Goal: Information Seeking & Learning: Learn about a topic

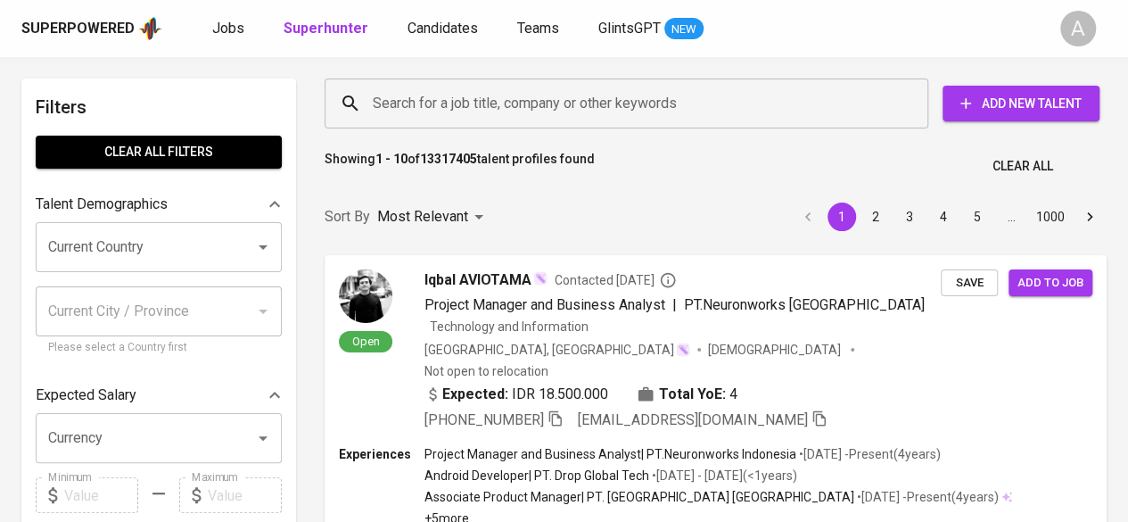
click at [402, 100] on input "Search for a job title, company or other keywords" at bounding box center [630, 103] width 525 height 34
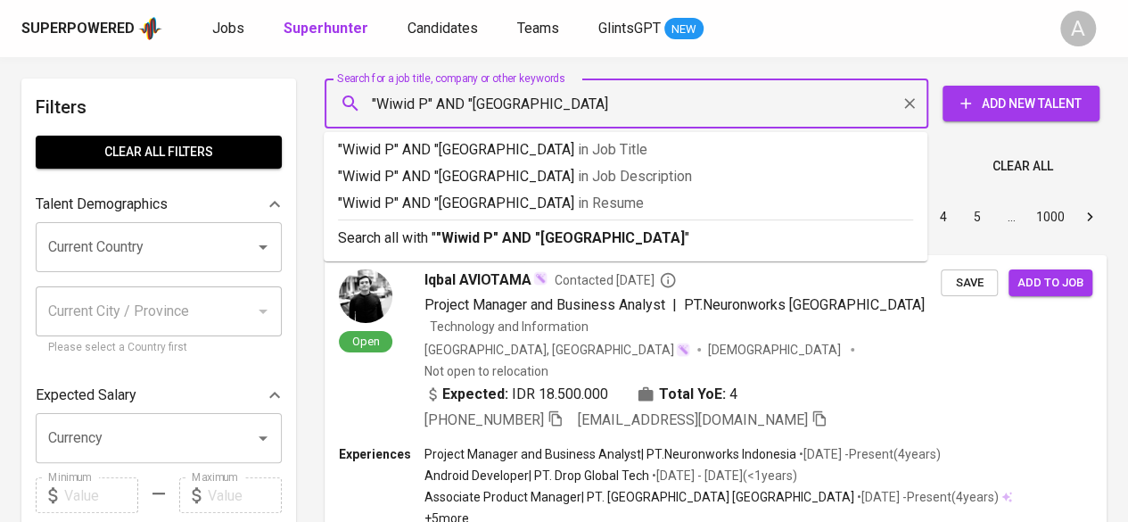
type input ""Wiwid P" AND "[GEOGRAPHIC_DATA]""
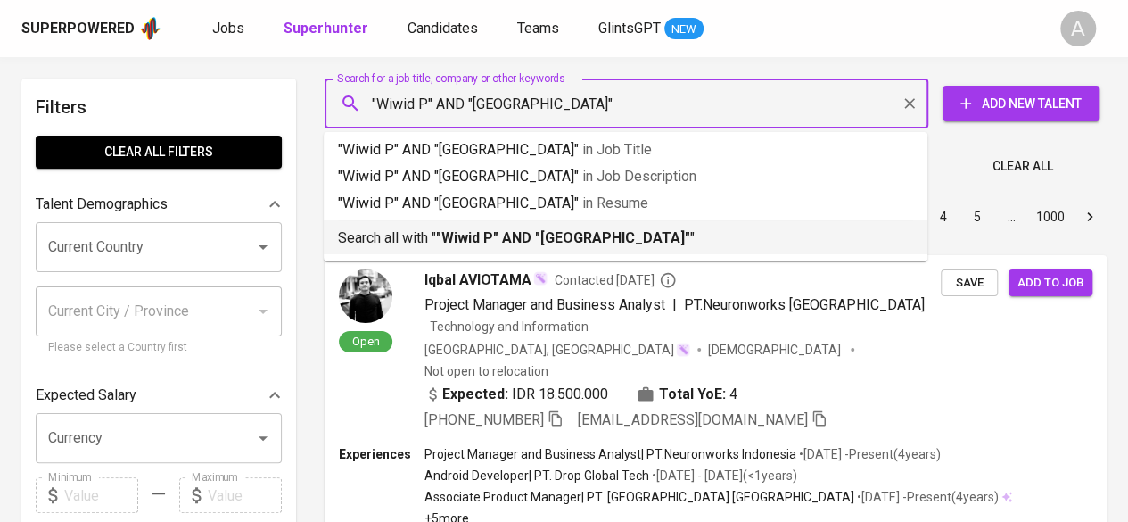
click at [373, 253] on li "Search all with " "Wiwid P" AND "Universitas Pendidikan Indonesia" "" at bounding box center [626, 236] width 604 height 35
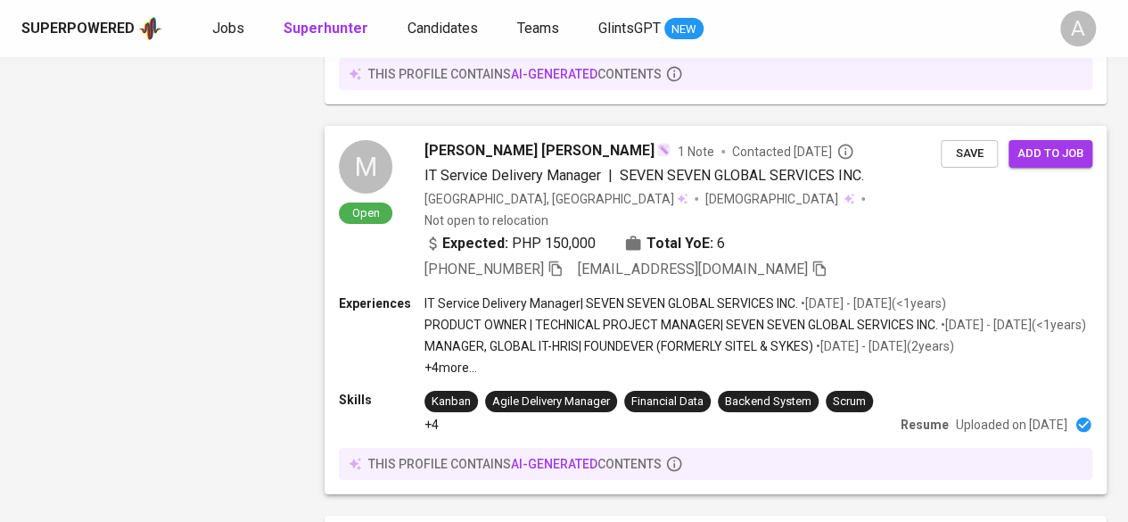
scroll to position [3094, 0]
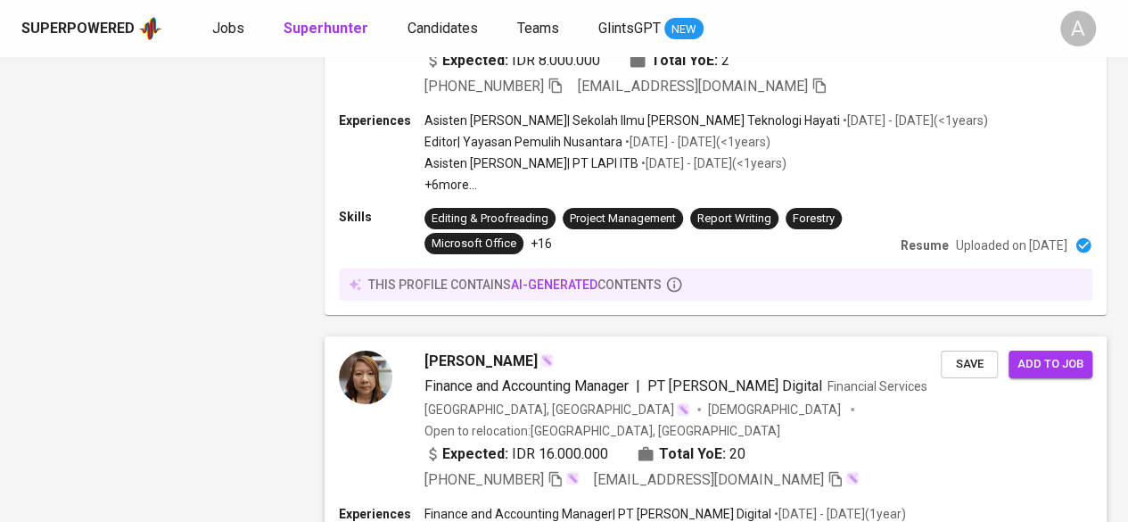
scroll to position [3263, 0]
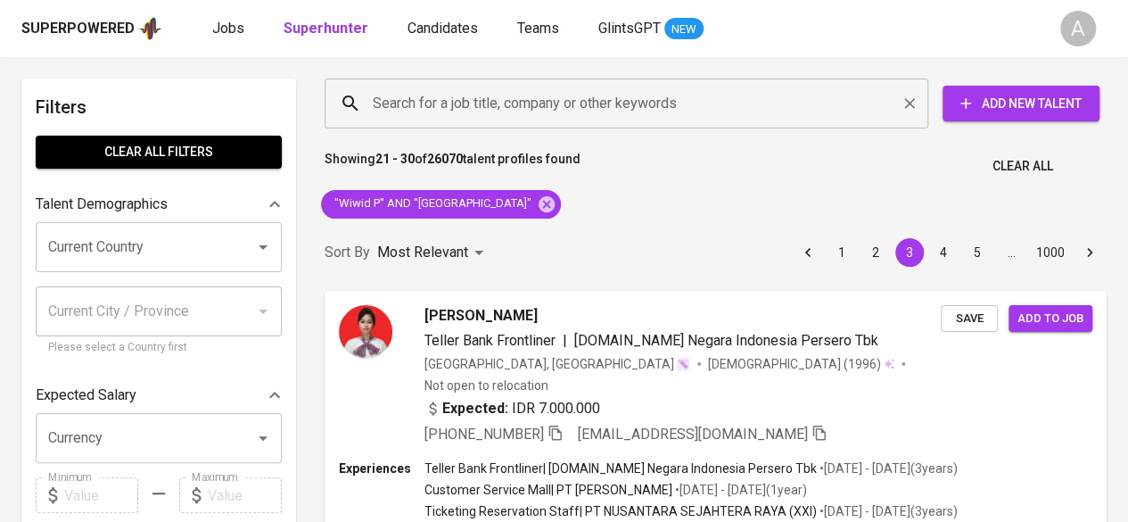
click at [456, 86] on input "Search for a job title, company or other keywords" at bounding box center [630, 103] width 525 height 34
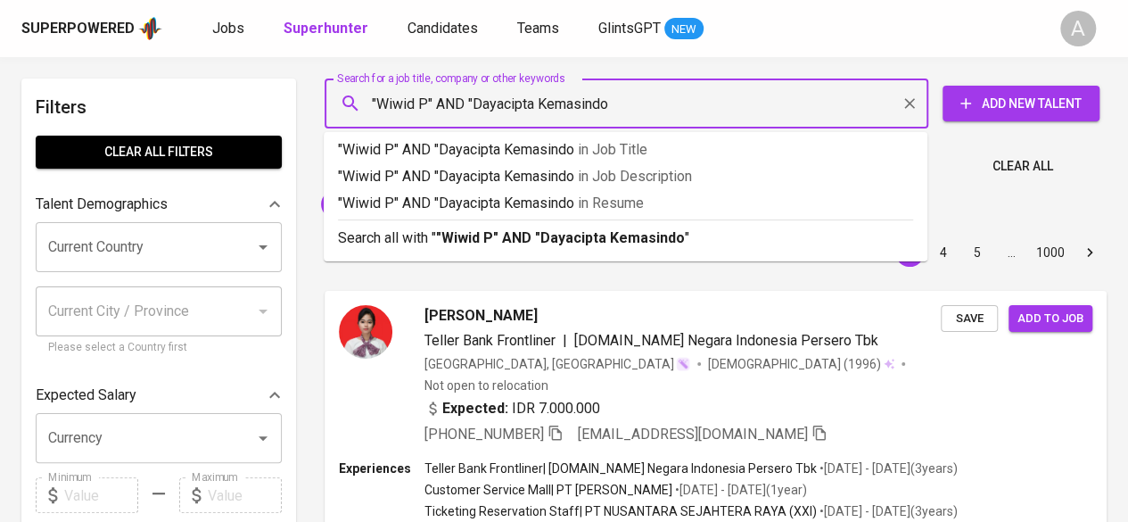
type input ""Wiwid P" AND "Dayacipta Kemasindo""
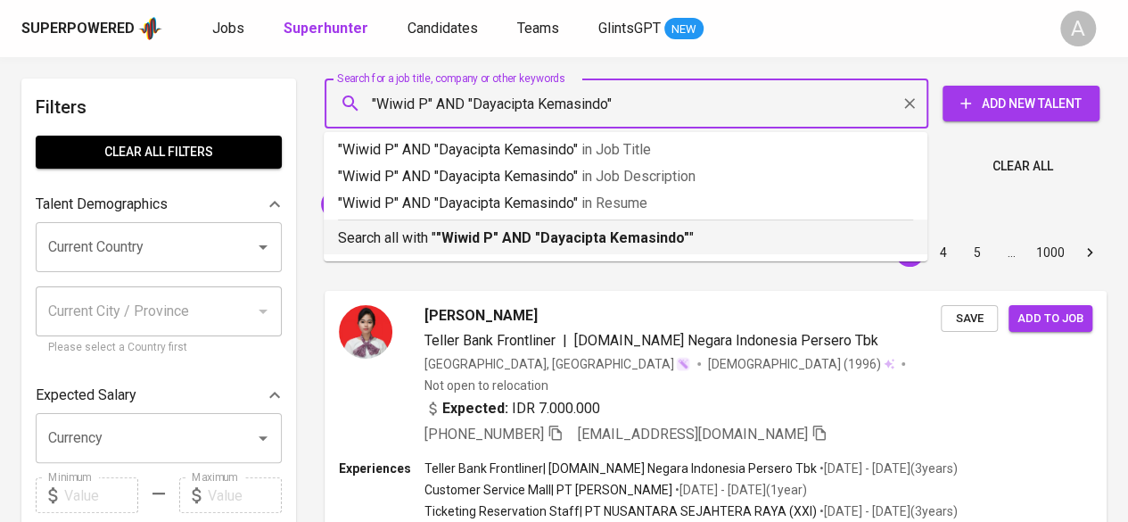
click at [436, 231] on p "Search all with " "Wiwid P" AND "Dayacipta Kemasindo" "" at bounding box center [625, 237] width 575 height 21
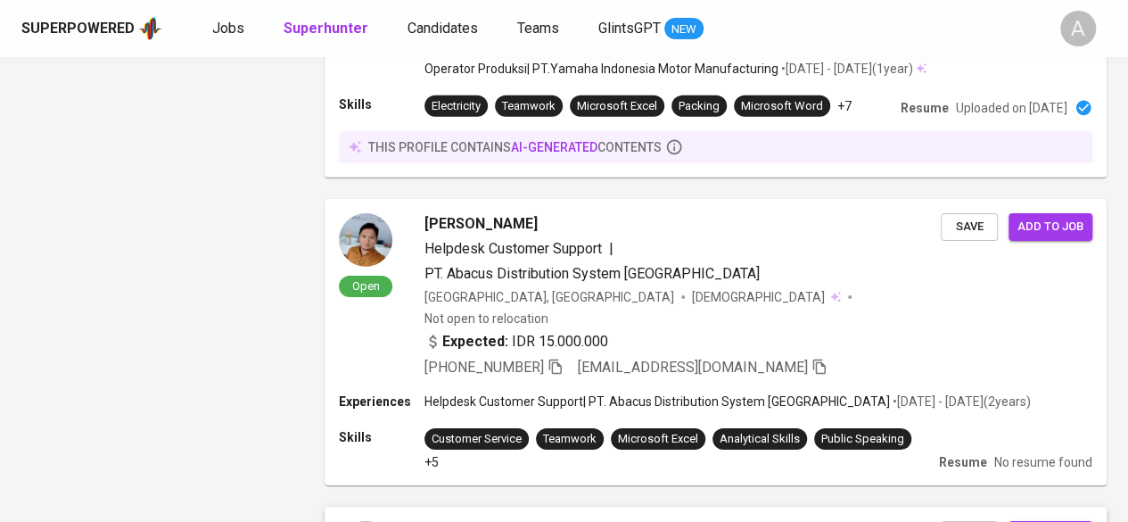
scroll to position [2916, 0]
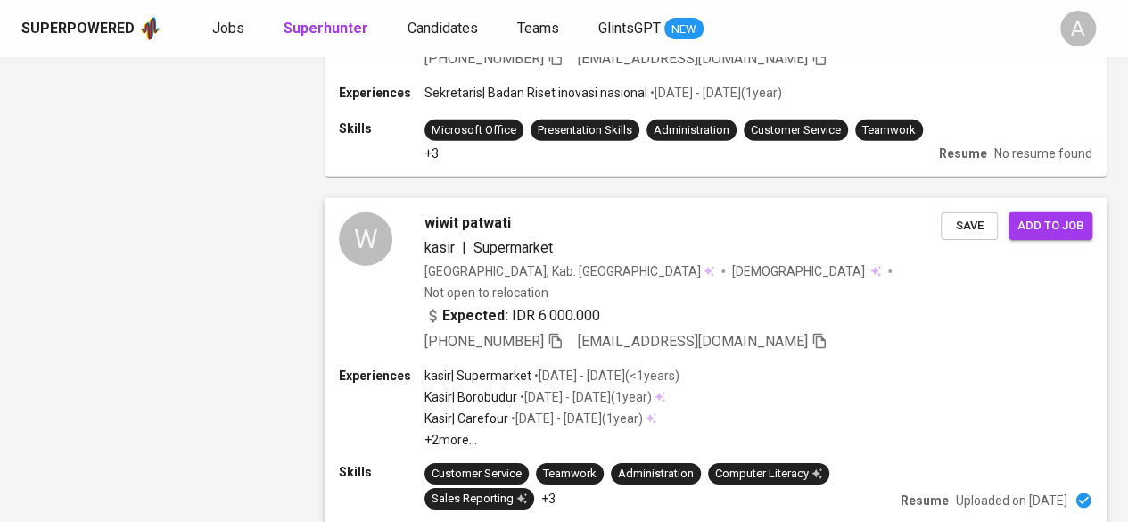
scroll to position [3073, 0]
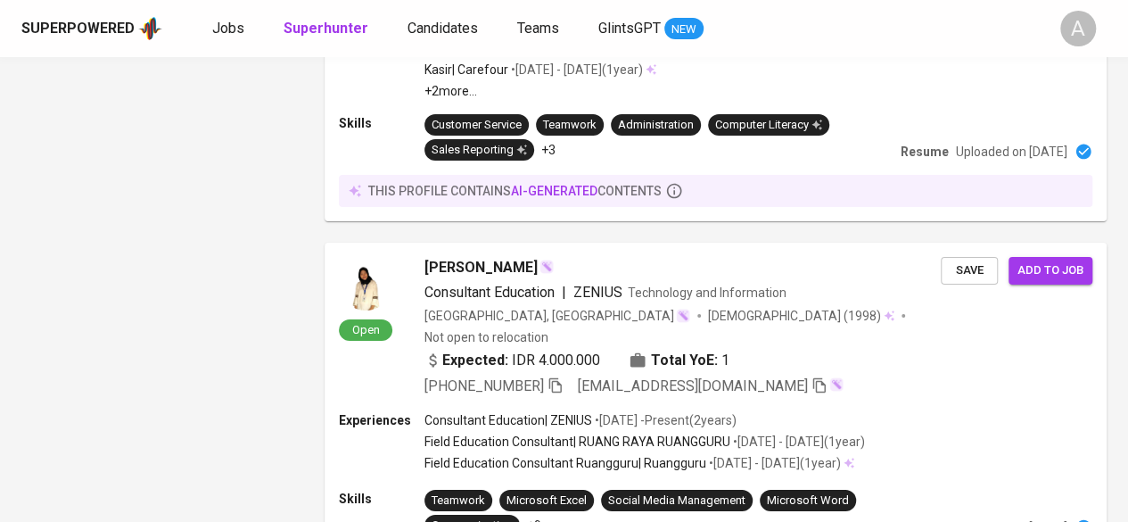
drag, startPoint x: 438, startPoint y: 446, endPoint x: 697, endPoint y: 316, distance: 290.3
